Goal: Task Accomplishment & Management: Use online tool/utility

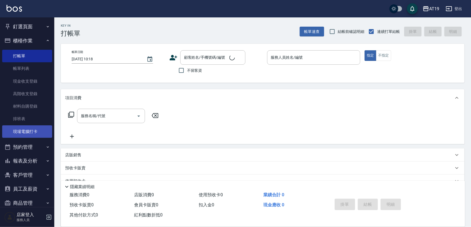
drag, startPoint x: 35, startPoint y: 133, endPoint x: 39, endPoint y: 133, distance: 4.1
click at [35, 133] on link "現場電腦打卡" at bounding box center [27, 131] width 50 height 13
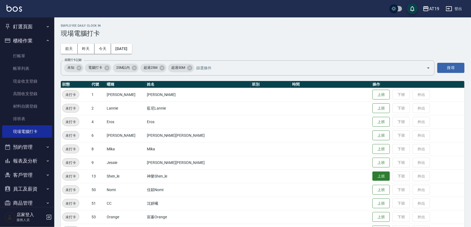
click at [373, 177] on button "上班" at bounding box center [381, 176] width 17 height 10
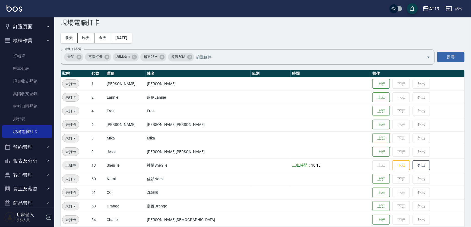
scroll to position [17, 0]
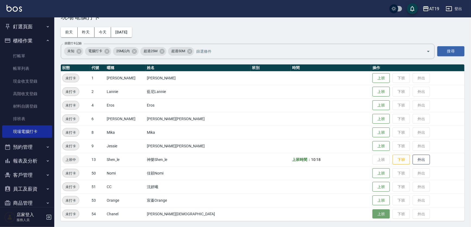
click at [373, 215] on button "上班" at bounding box center [381, 214] width 17 height 10
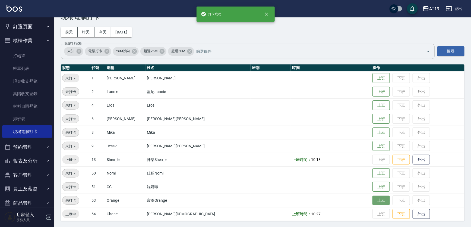
click at [373, 203] on button "上班" at bounding box center [381, 201] width 17 height 10
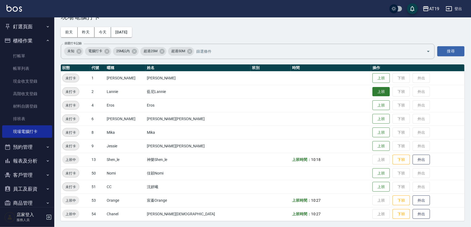
click at [373, 91] on button "上班" at bounding box center [381, 92] width 17 height 10
click at [373, 149] on button "上班" at bounding box center [381, 146] width 17 height 10
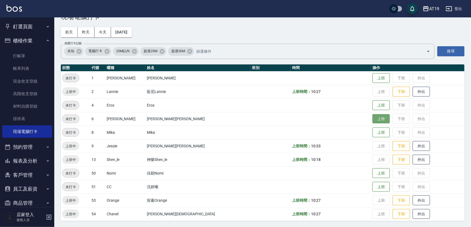
drag, startPoint x: 354, startPoint y: 117, endPoint x: 354, endPoint y: 121, distance: 3.5
click at [373, 117] on button "上班" at bounding box center [381, 119] width 17 height 10
click at [373, 79] on button "上班" at bounding box center [381, 78] width 17 height 10
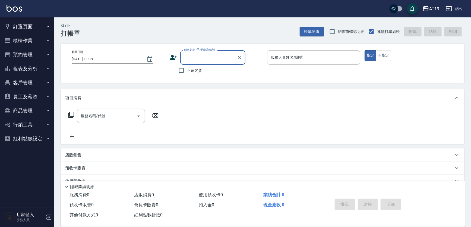
click at [46, 38] on button "櫃檯作業" at bounding box center [27, 41] width 50 height 14
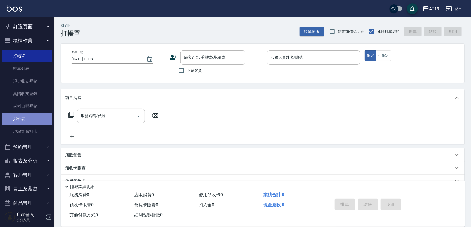
click at [41, 120] on link "排班表" at bounding box center [27, 119] width 50 height 13
